Goal: Navigation & Orientation: Find specific page/section

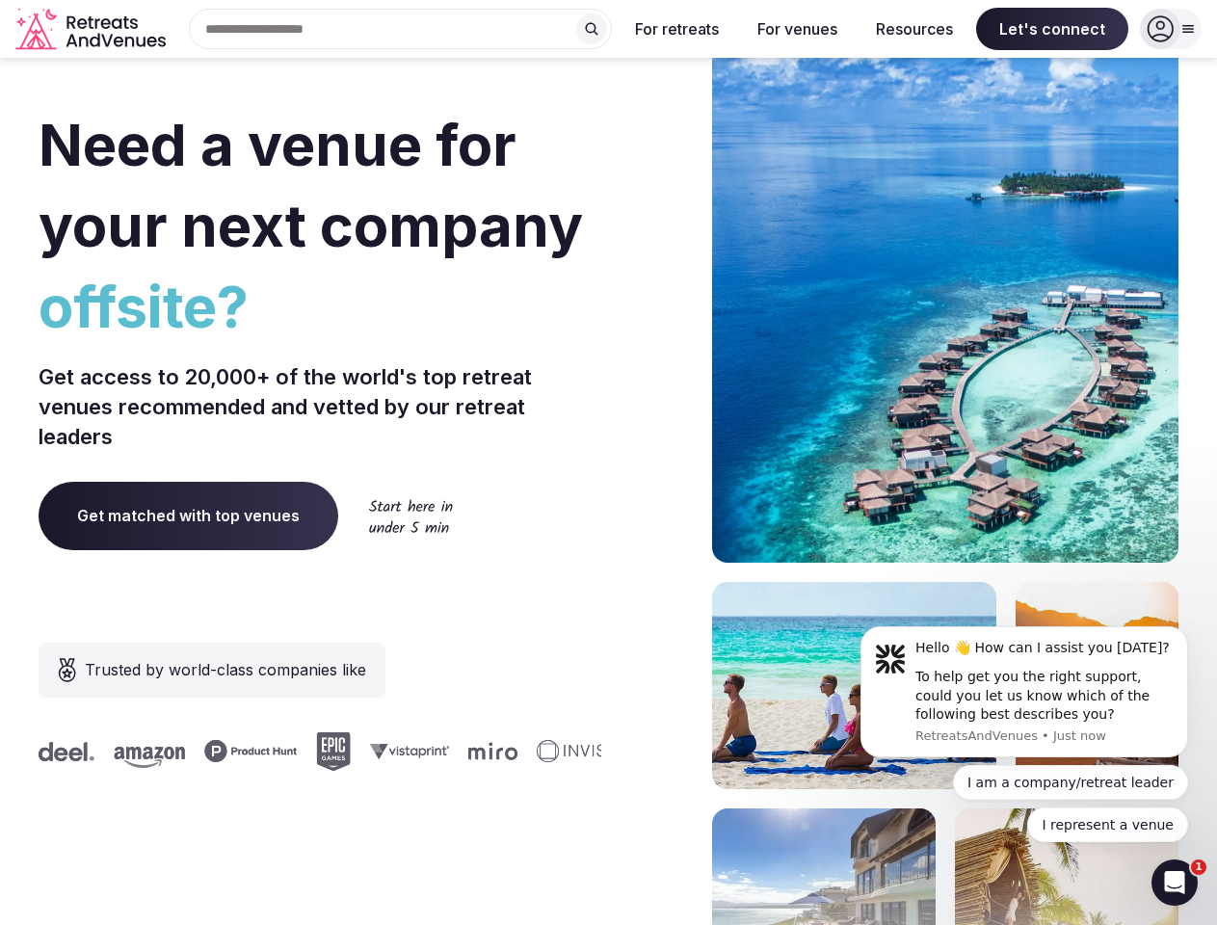
click at [608, 463] on div "Need a venue for your next company offsite? Get access to 20,000+ of the world'…" at bounding box center [609, 576] width 1140 height 1161
click at [401, 29] on div "Search Popular Destinations [GEOGRAPHIC_DATA], [GEOGRAPHIC_DATA] [GEOGRAPHIC_DA…" at bounding box center [392, 29] width 439 height 40
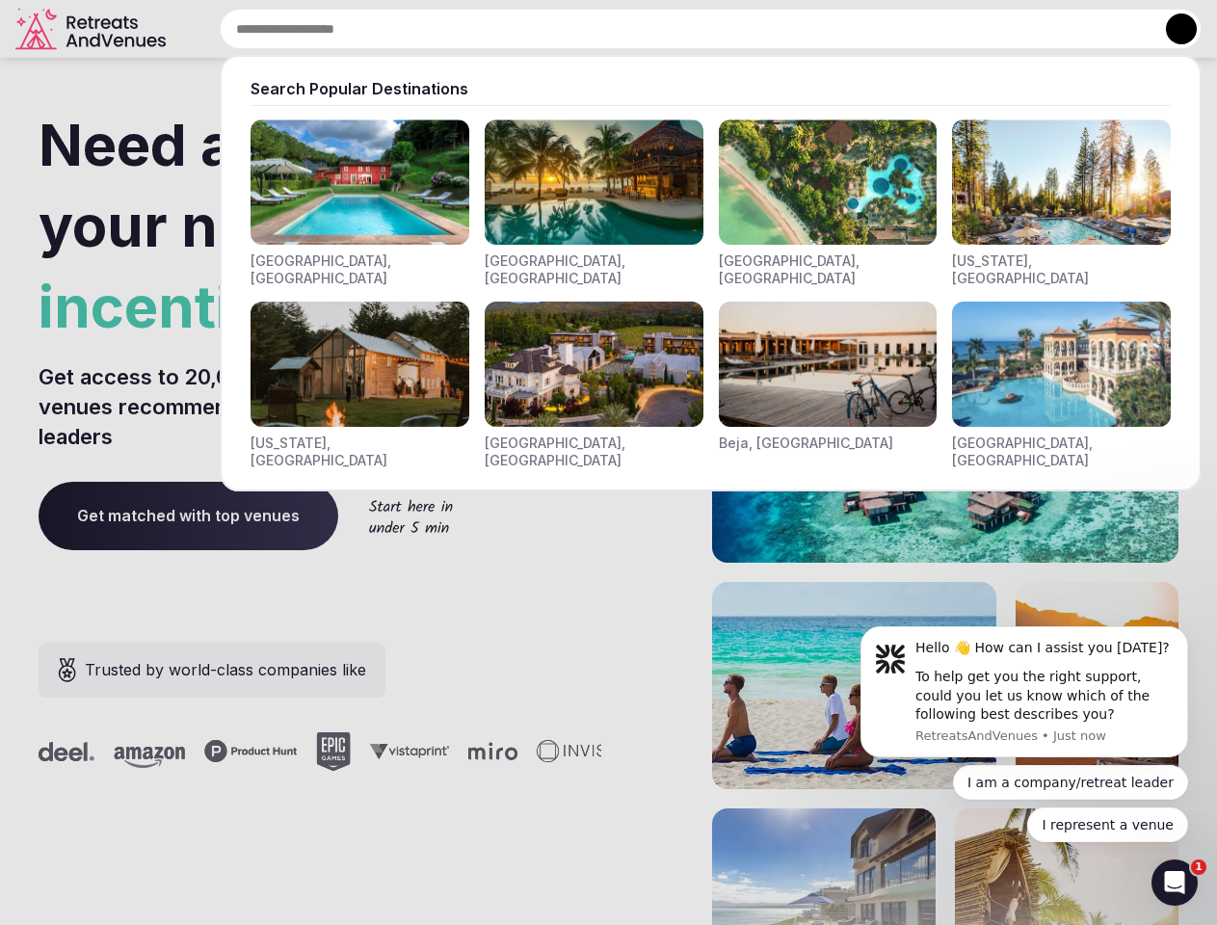
click at [592, 29] on input "text" at bounding box center [711, 29] width 982 height 40
click at [678, 29] on input "text" at bounding box center [711, 29] width 982 height 40
click at [797, 29] on input "text" at bounding box center [711, 29] width 982 height 40
click at [915, 29] on input "text" at bounding box center [711, 29] width 982 height 40
click at [1052, 29] on input "text" at bounding box center [711, 29] width 982 height 40
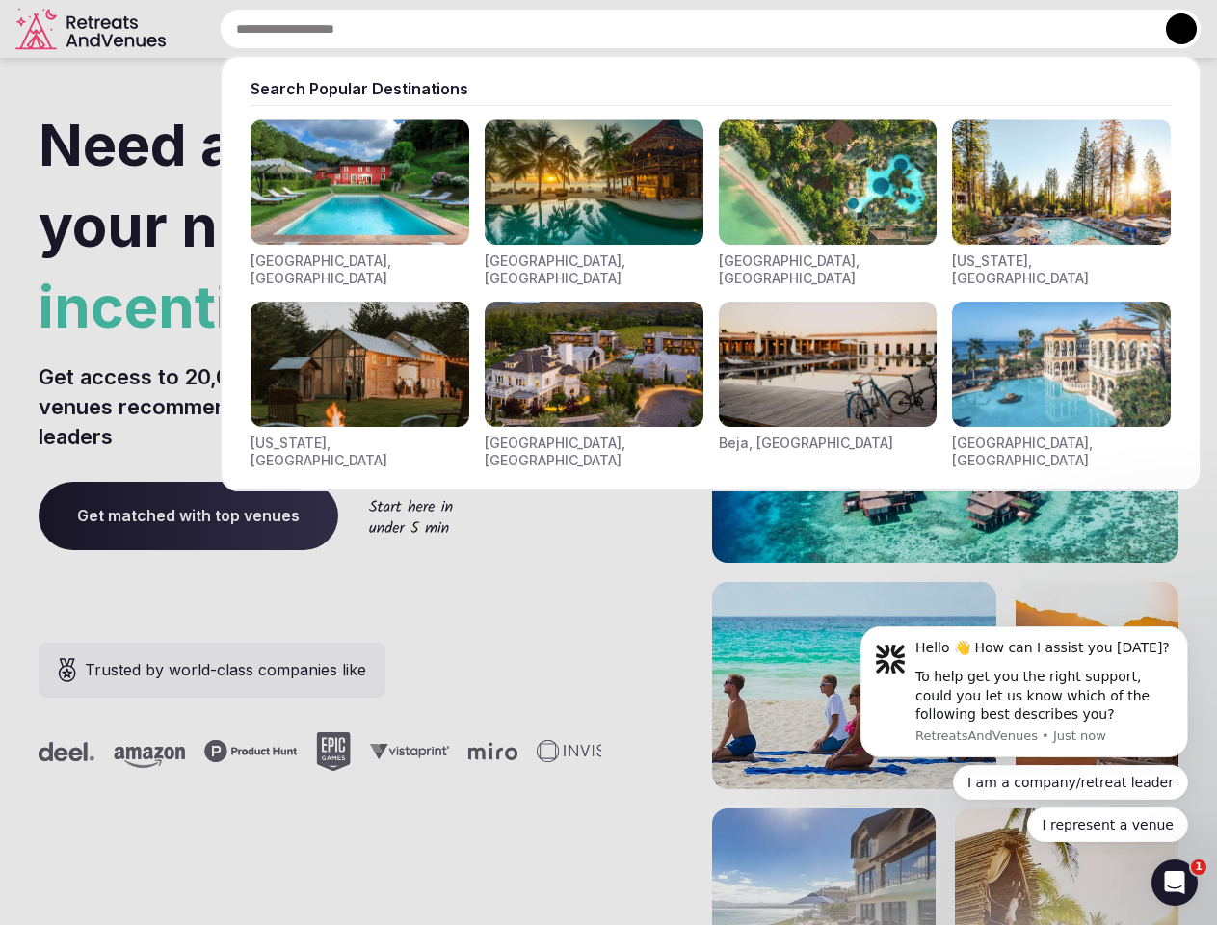
click at [1171, 29] on button at bounding box center [1181, 28] width 31 height 31
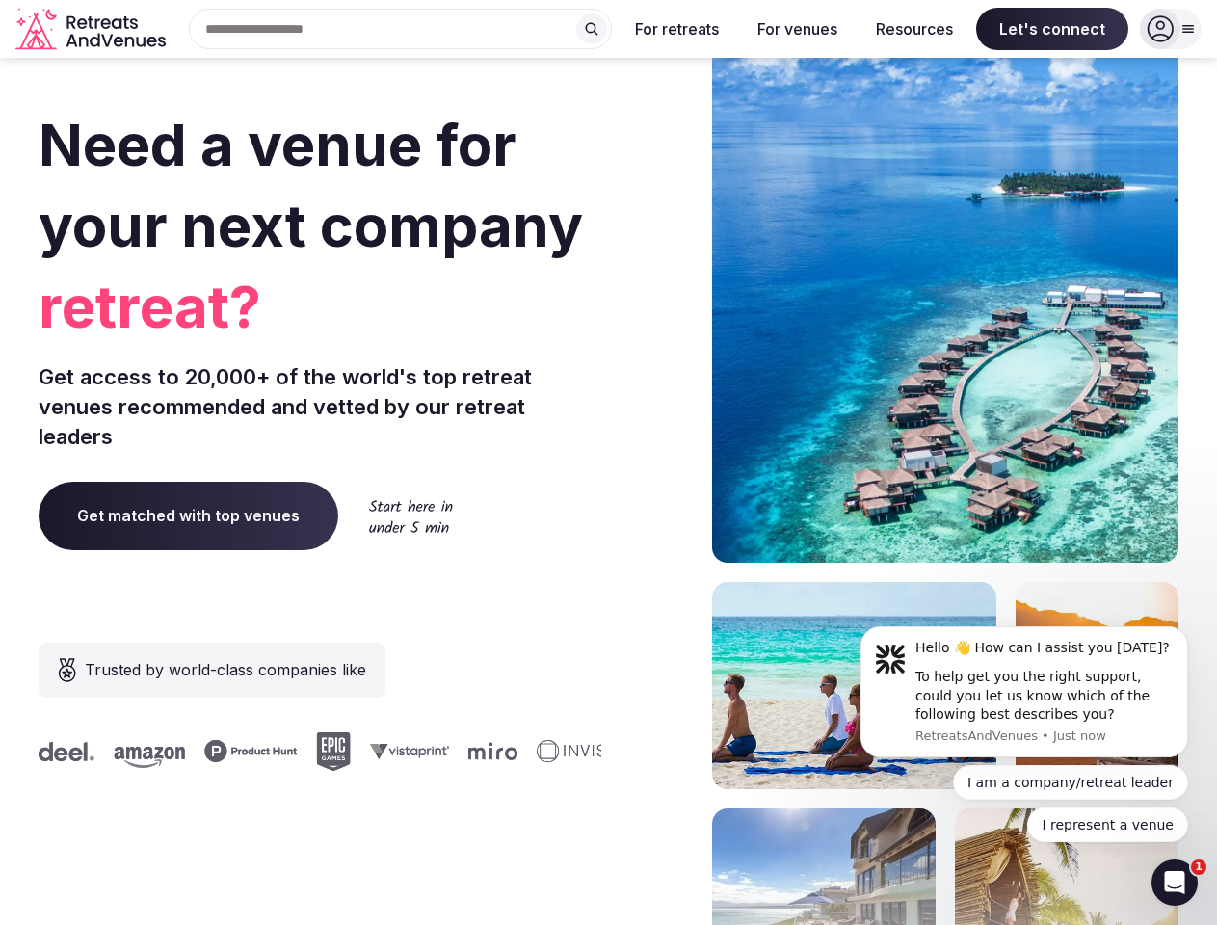
click at [1025, 692] on div "To help get you the right support, could you let us know which of the following…" at bounding box center [1045, 696] width 258 height 57
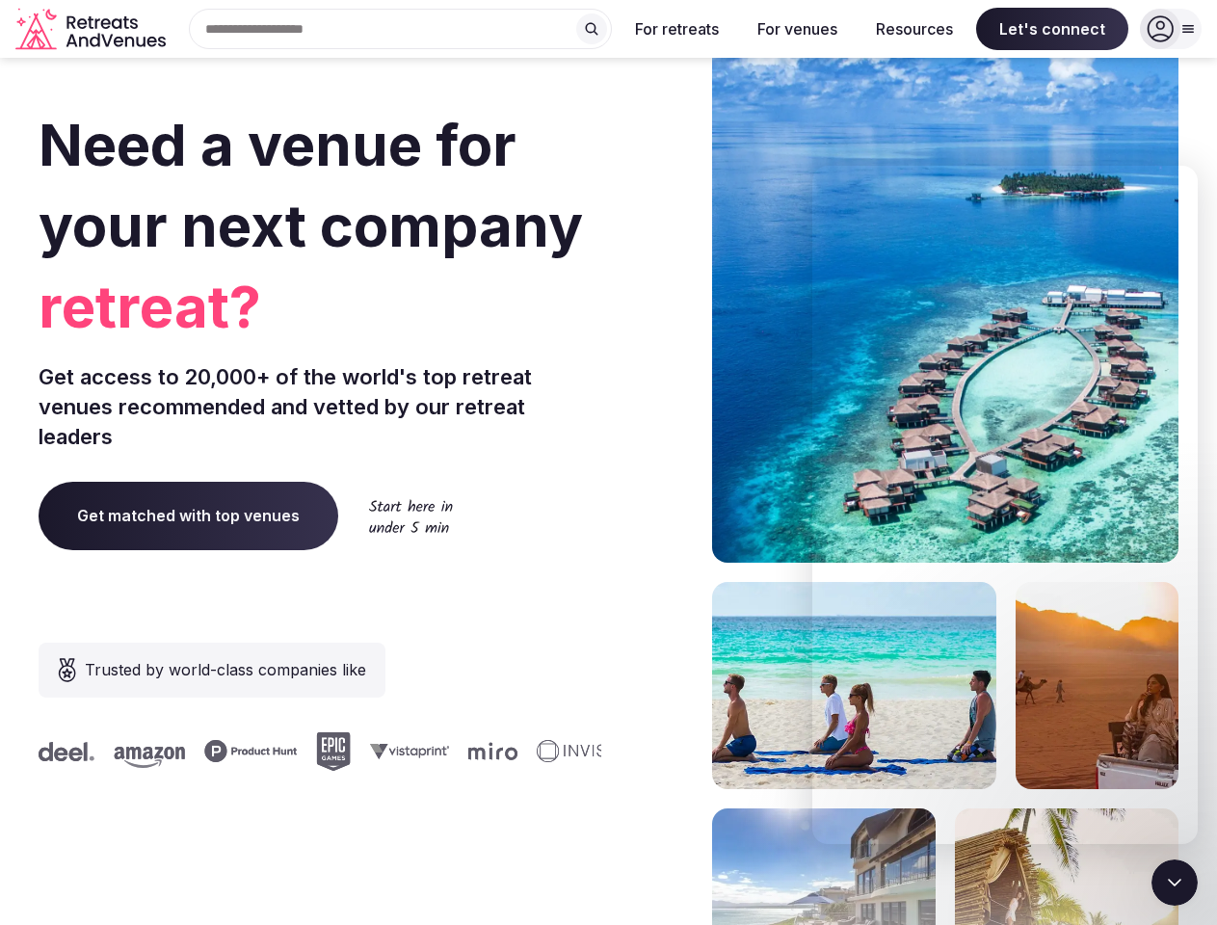
click at [1192, 632] on section "Need a venue for your next company retreat? Get access to 20,000+ of the world'…" at bounding box center [608, 576] width 1217 height 1161
